Goal: Task Accomplishment & Management: Complete application form

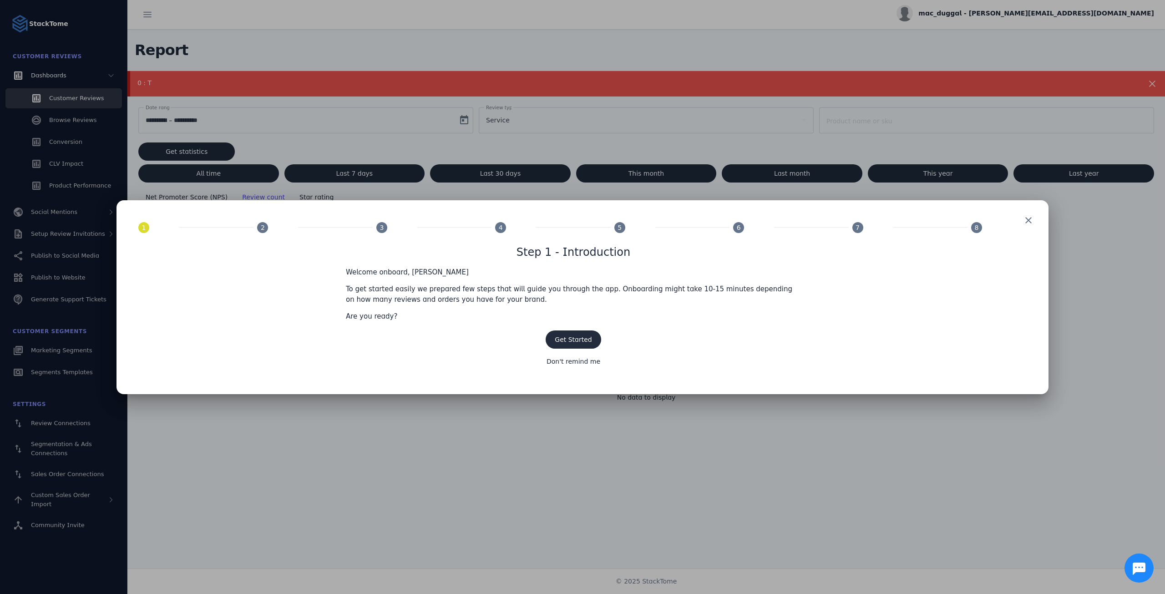
click at [580, 340] on span "Get Started" at bounding box center [573, 339] width 37 height 7
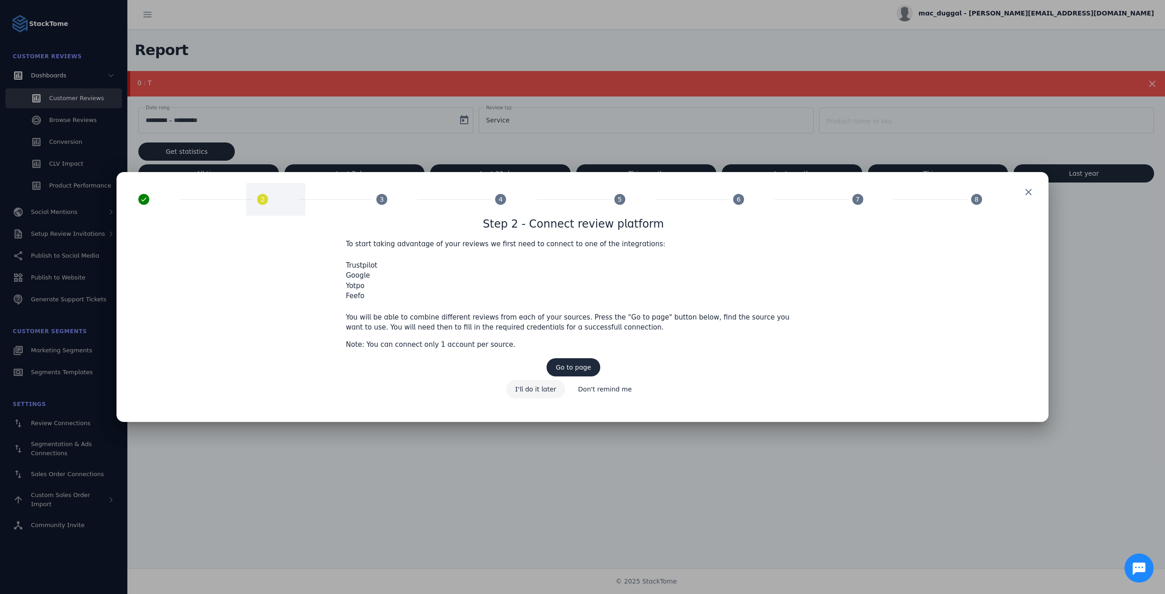
click at [533, 391] on span "I'll do it later" at bounding box center [535, 389] width 41 height 6
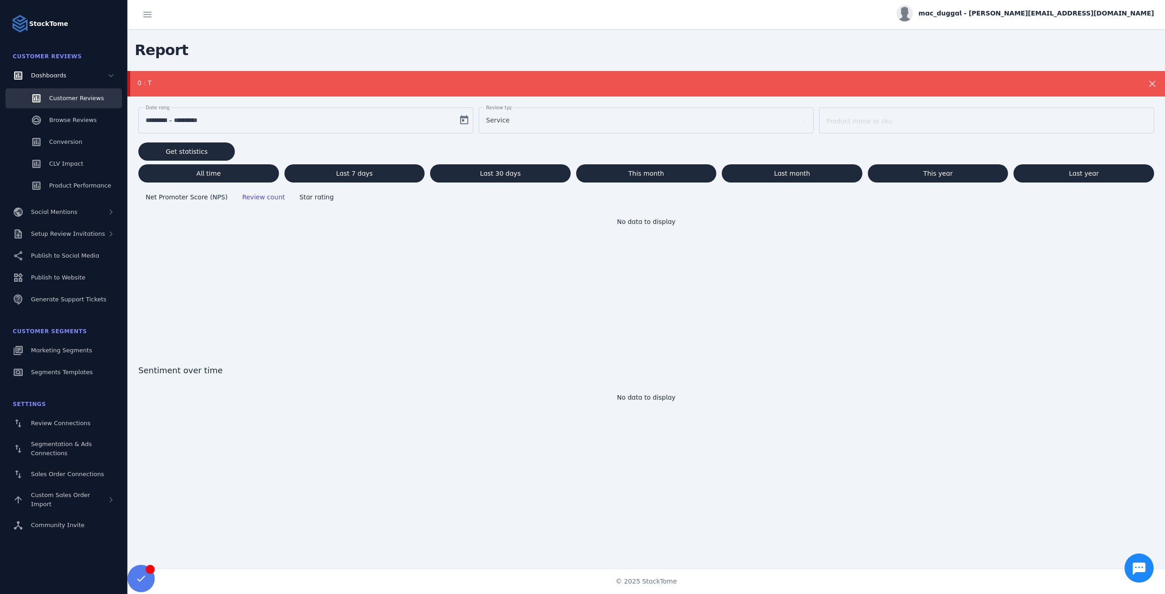
click at [1089, 15] on span "mac_duggal - [PERSON_NAME][EMAIL_ADDRESS][DOMAIN_NAME]" at bounding box center [1037, 14] width 236 height 10
